Goal: Transaction & Acquisition: Book appointment/travel/reservation

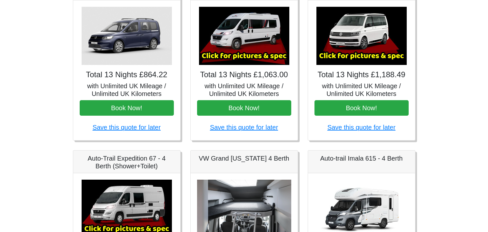
scroll to position [129, 0]
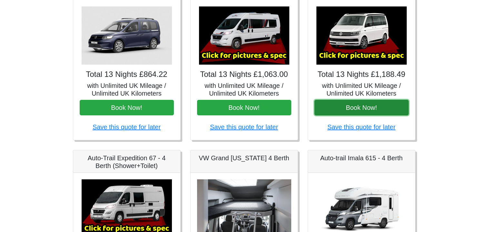
click at [354, 112] on button "Book Now!" at bounding box center [362, 107] width 94 height 15
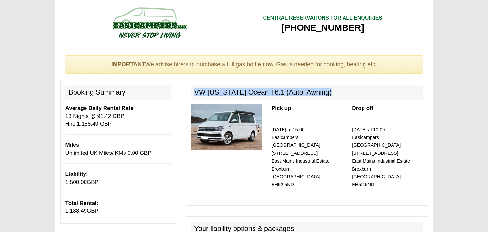
drag, startPoint x: 320, startPoint y: 90, endPoint x: 194, endPoint y: 94, distance: 126.5
click at [194, 94] on h2 "VW [US_STATE] Ocean T6.1 (Auto, Awning)" at bounding box center [307, 92] width 232 height 14
copy h2 "VW [US_STATE] Ocean T6.1 (Auto, Awning)"
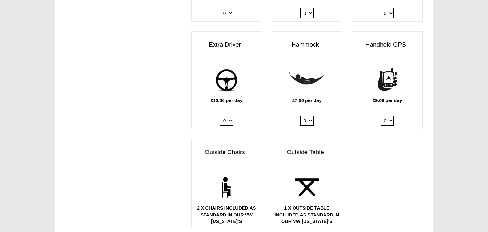
scroll to position [871, 0]
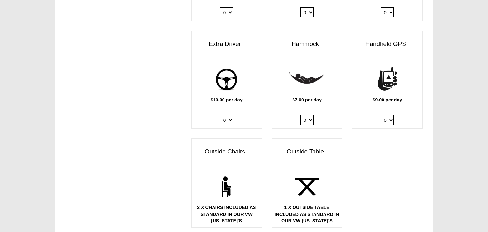
click at [231, 116] on select "0 1" at bounding box center [226, 120] width 13 height 10
select select "Extra Driver x QTY 1 @ 10.00 GBP per day."
click at [220, 115] on select "0 1" at bounding box center [226, 120] width 13 height 10
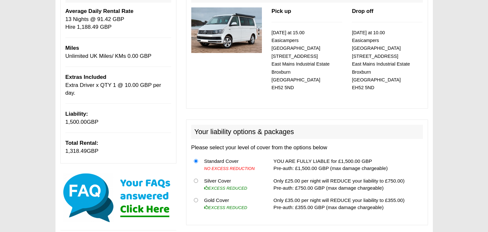
scroll to position [65, 0]
